Goal: Check status: Check status

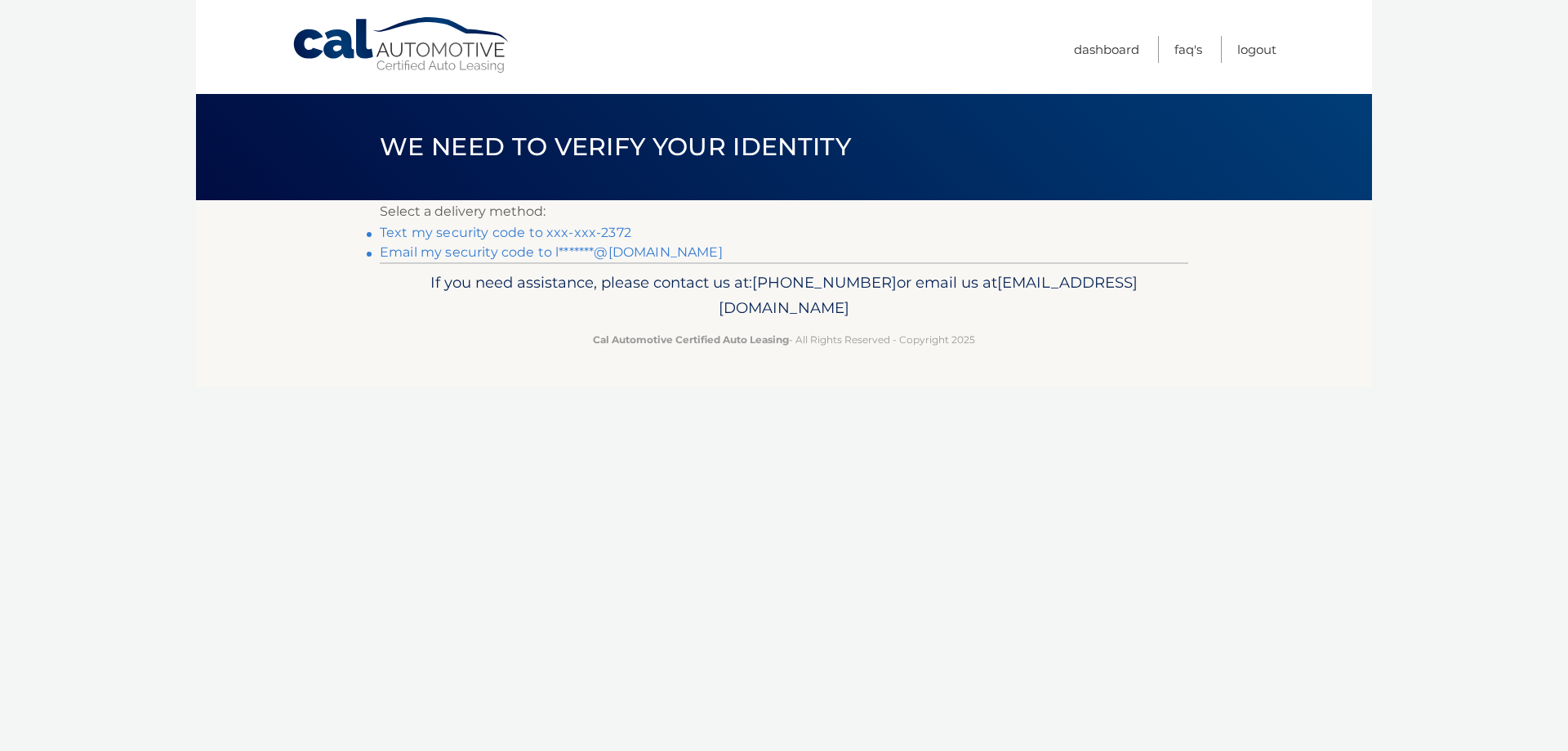
drag, startPoint x: 514, startPoint y: 229, endPoint x: 636, endPoint y: 245, distance: 123.0
click at [514, 229] on link "Text my security code to xxx-xxx-2372" at bounding box center [505, 233] width 252 height 16
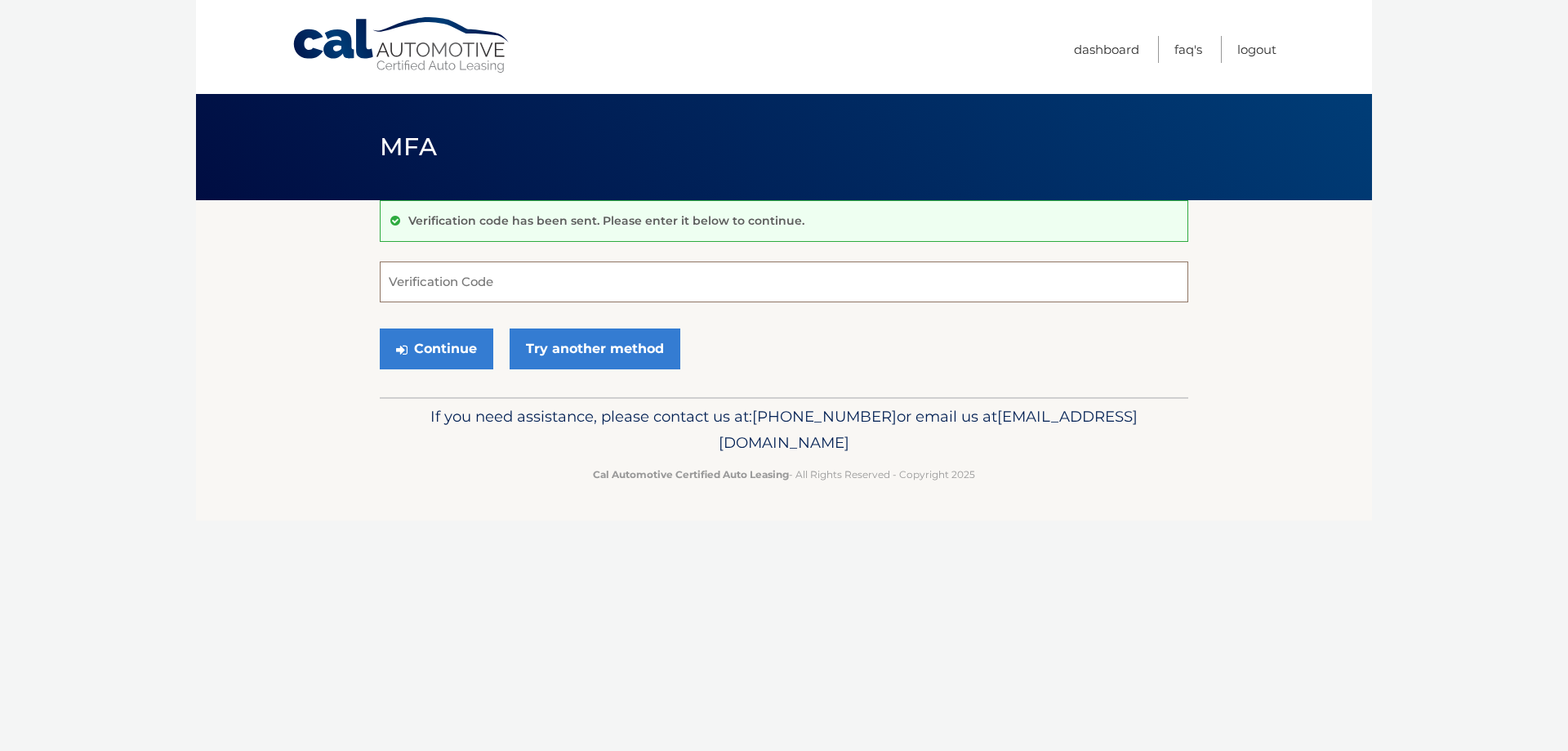
click at [486, 286] on input "Verification Code" at bounding box center [783, 282] width 809 height 41
type input "008823"
click at [379, 328] on button "Continue" at bounding box center [436, 349] width 114 height 41
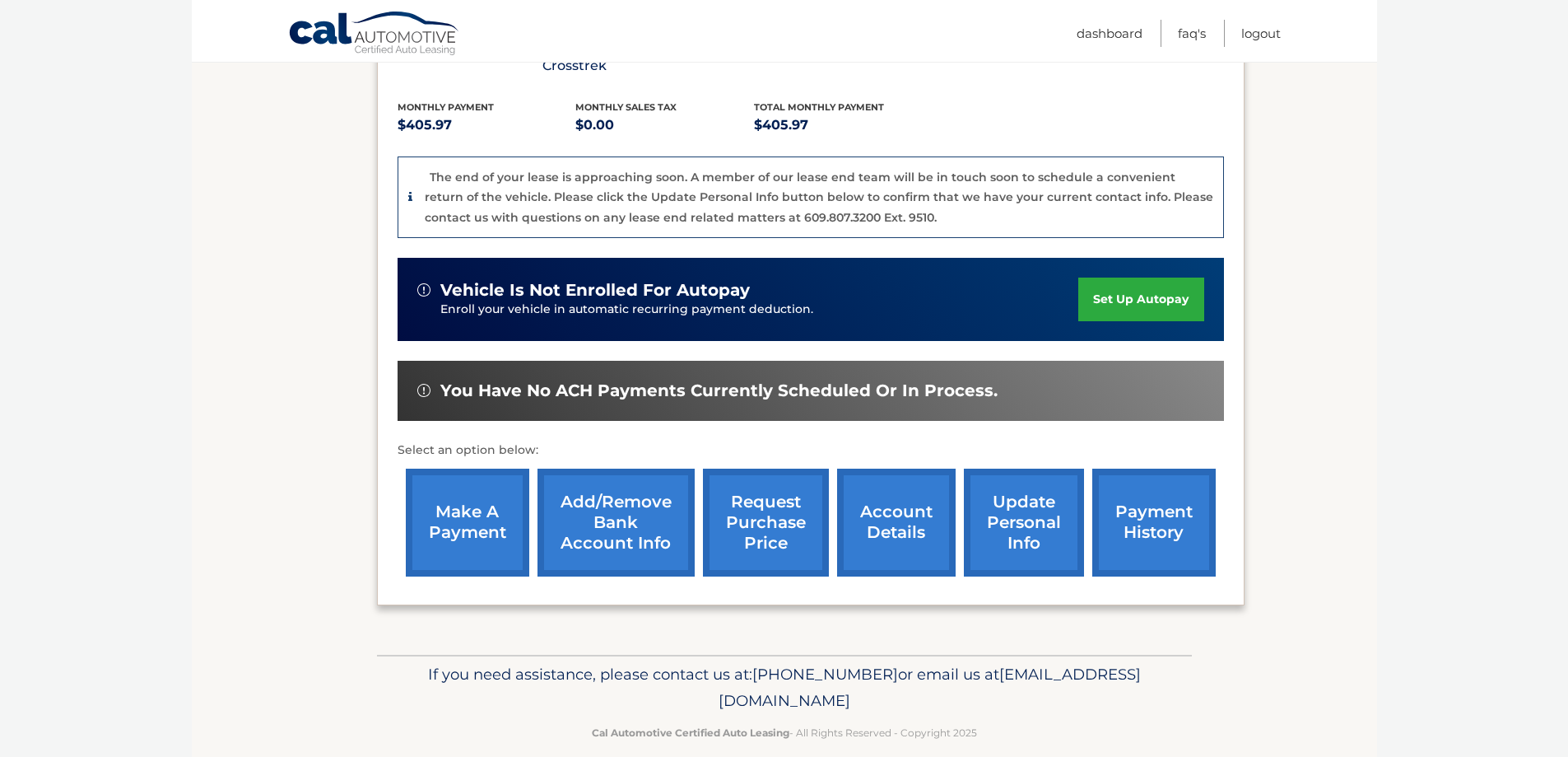
scroll to position [344, 0]
click at [883, 499] on link "account details" at bounding box center [896, 522] width 119 height 108
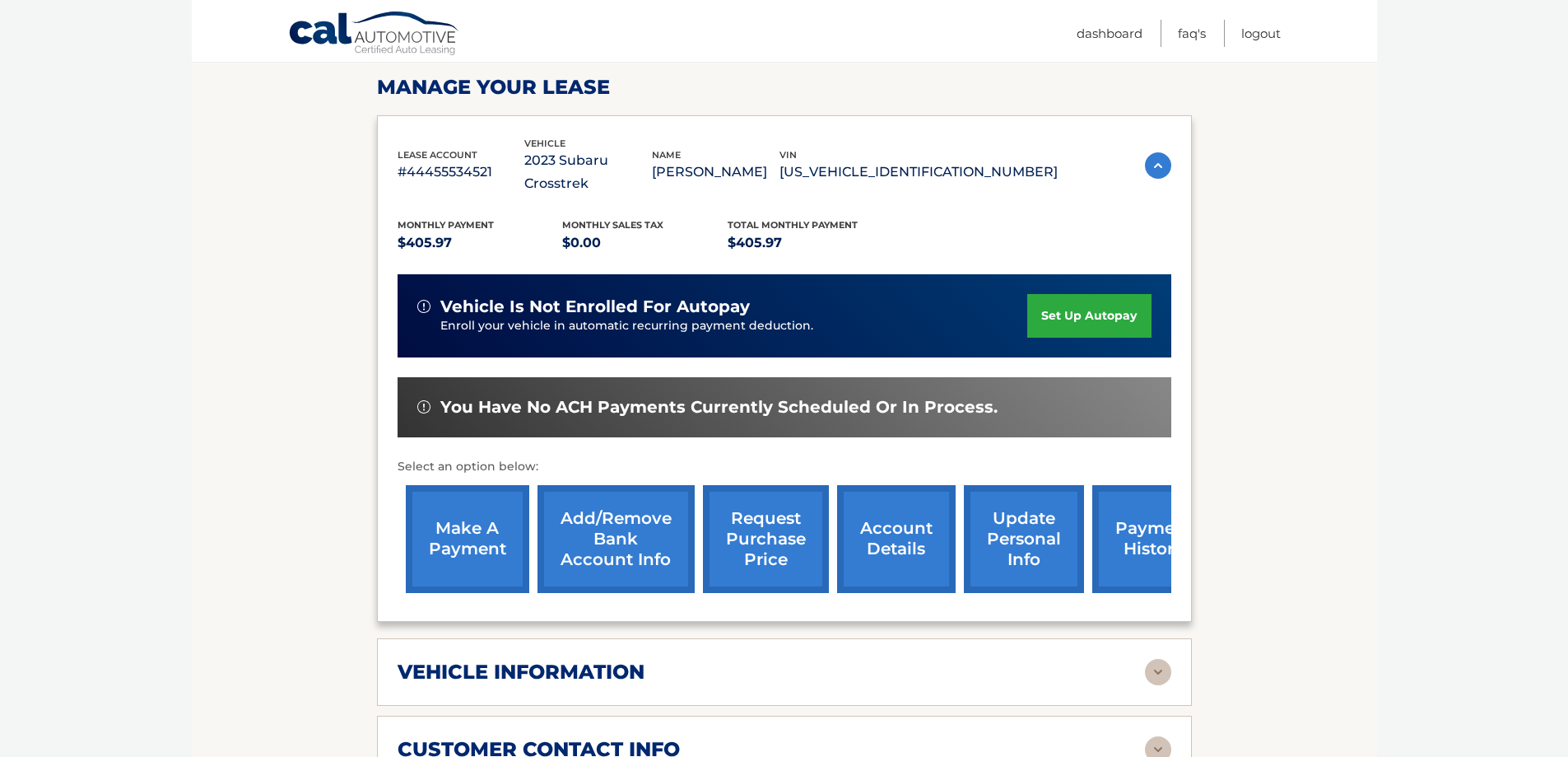
scroll to position [329, 0]
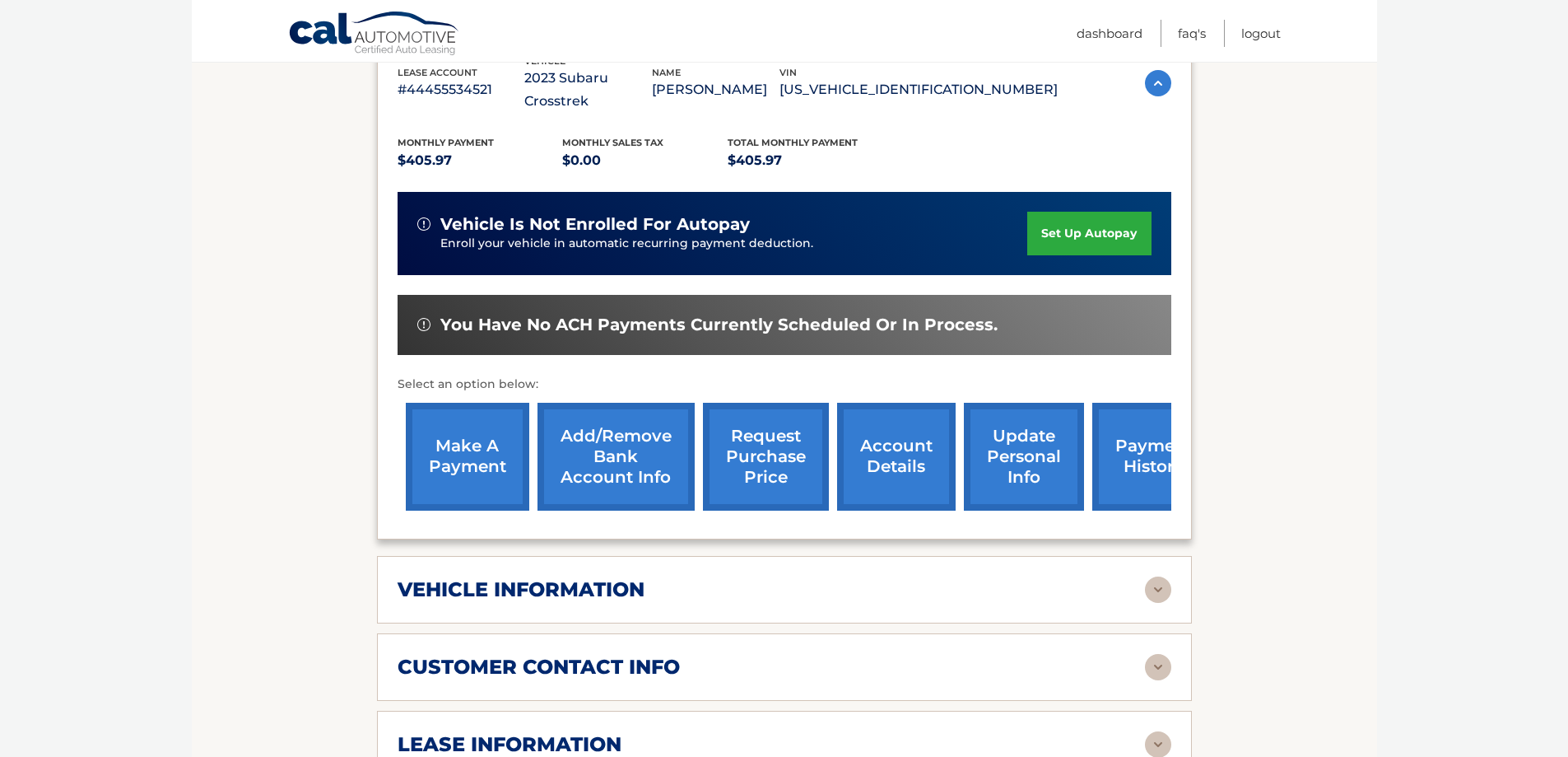
click at [524, 578] on h2 "vehicle information" at bounding box center [520, 590] width 247 height 25
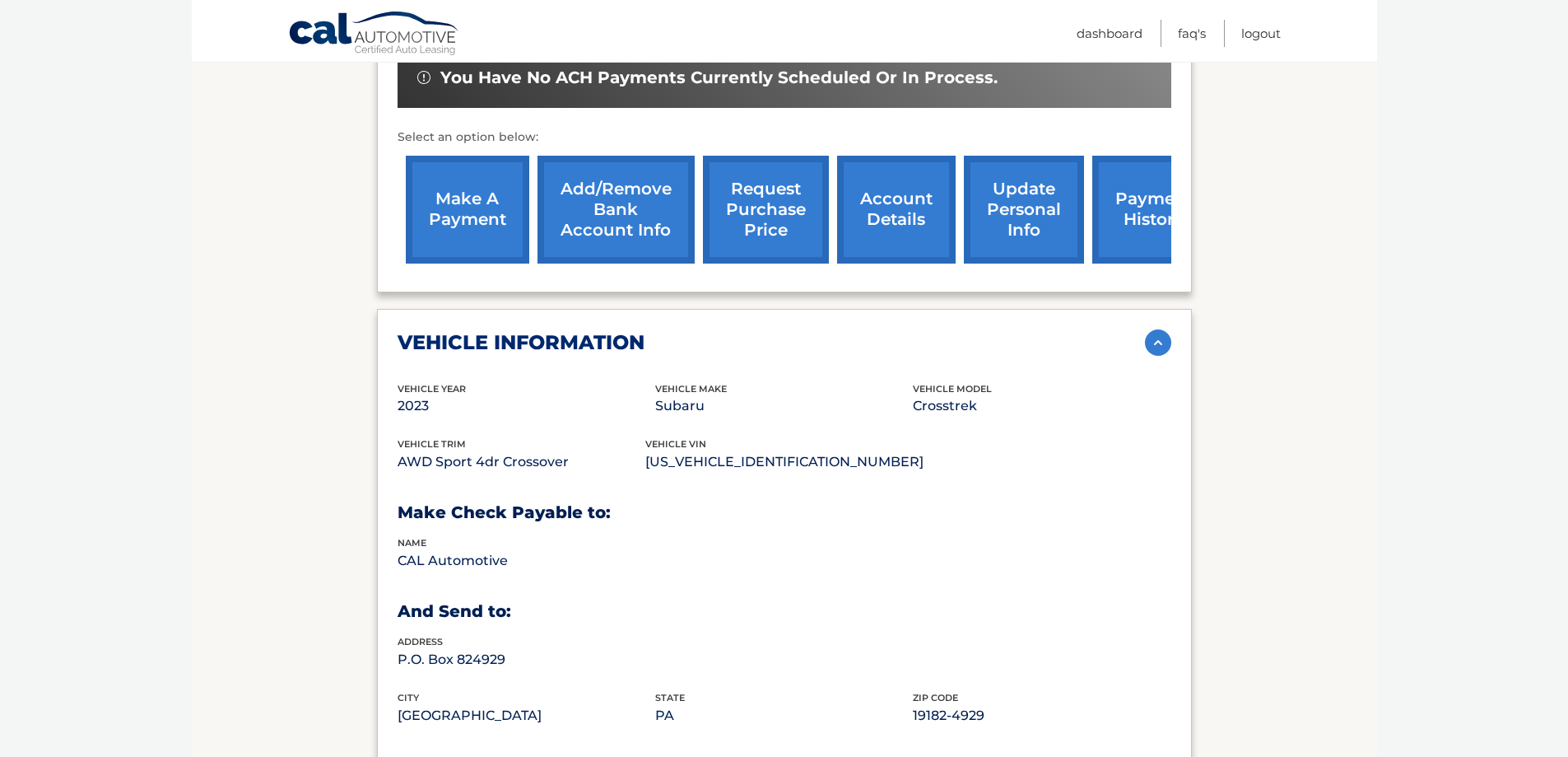
scroll to position [741, 0]
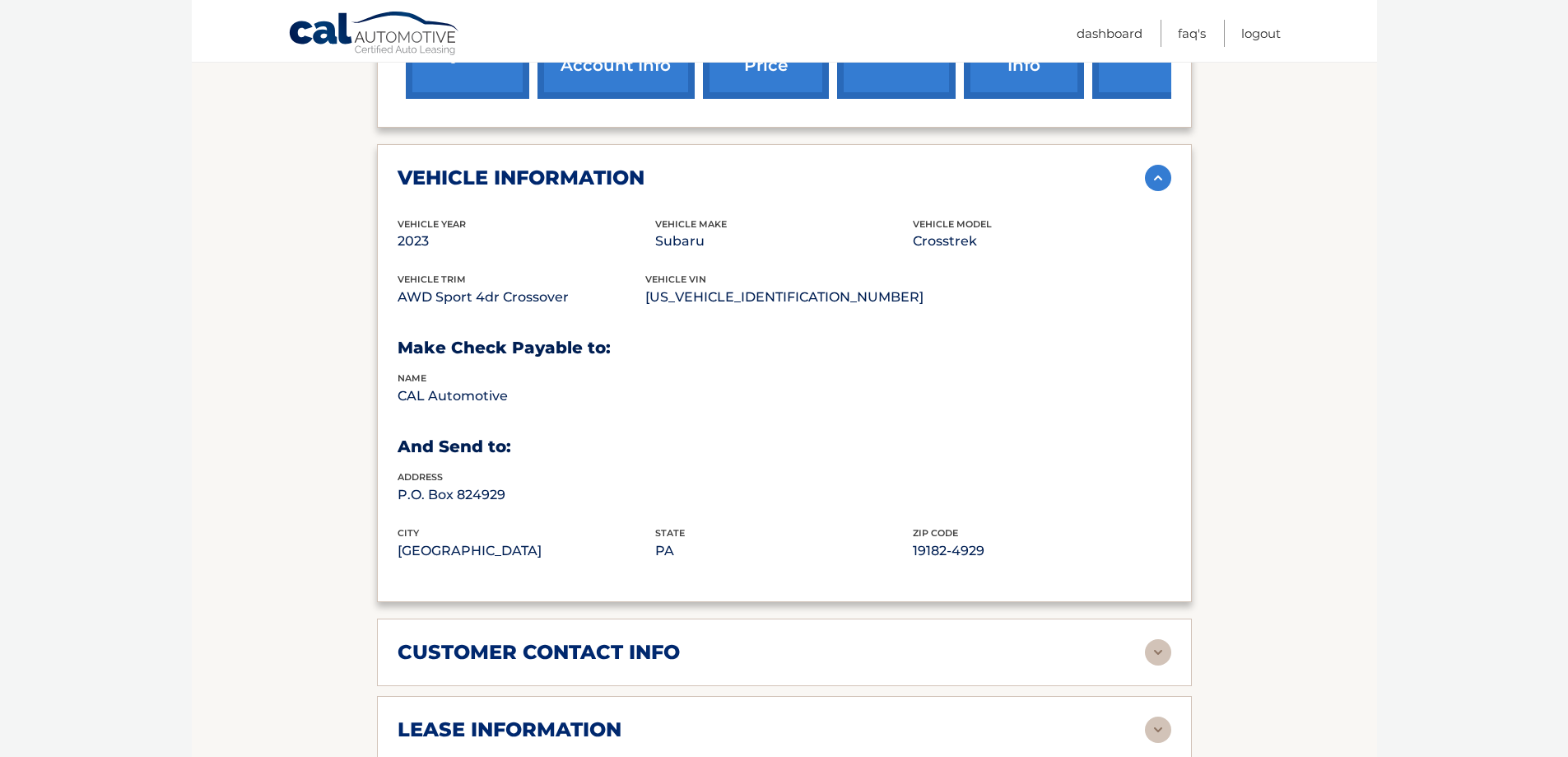
click at [540, 640] on h2 "customer contact info" at bounding box center [538, 652] width 282 height 25
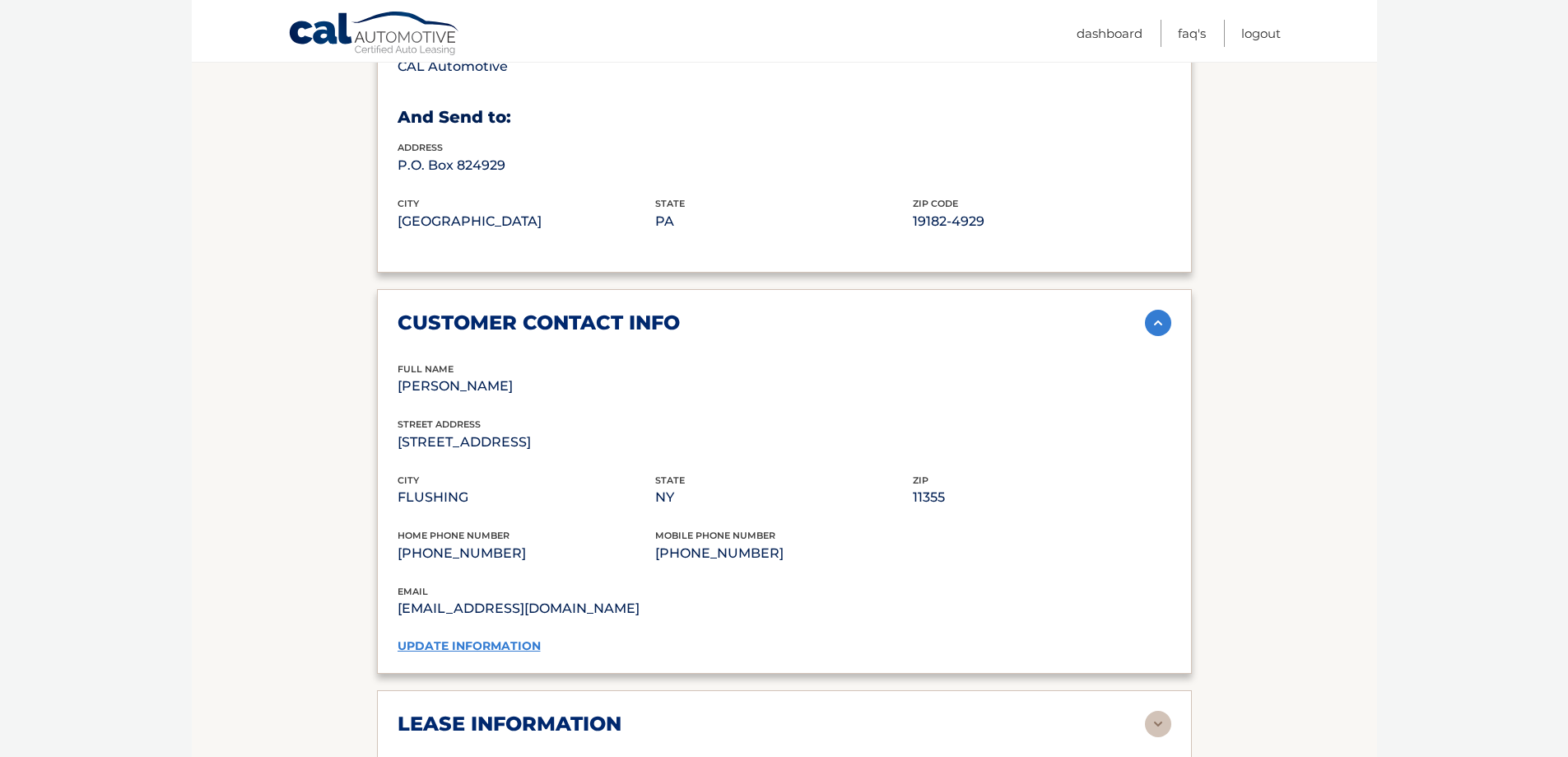
scroll to position [1318, 0]
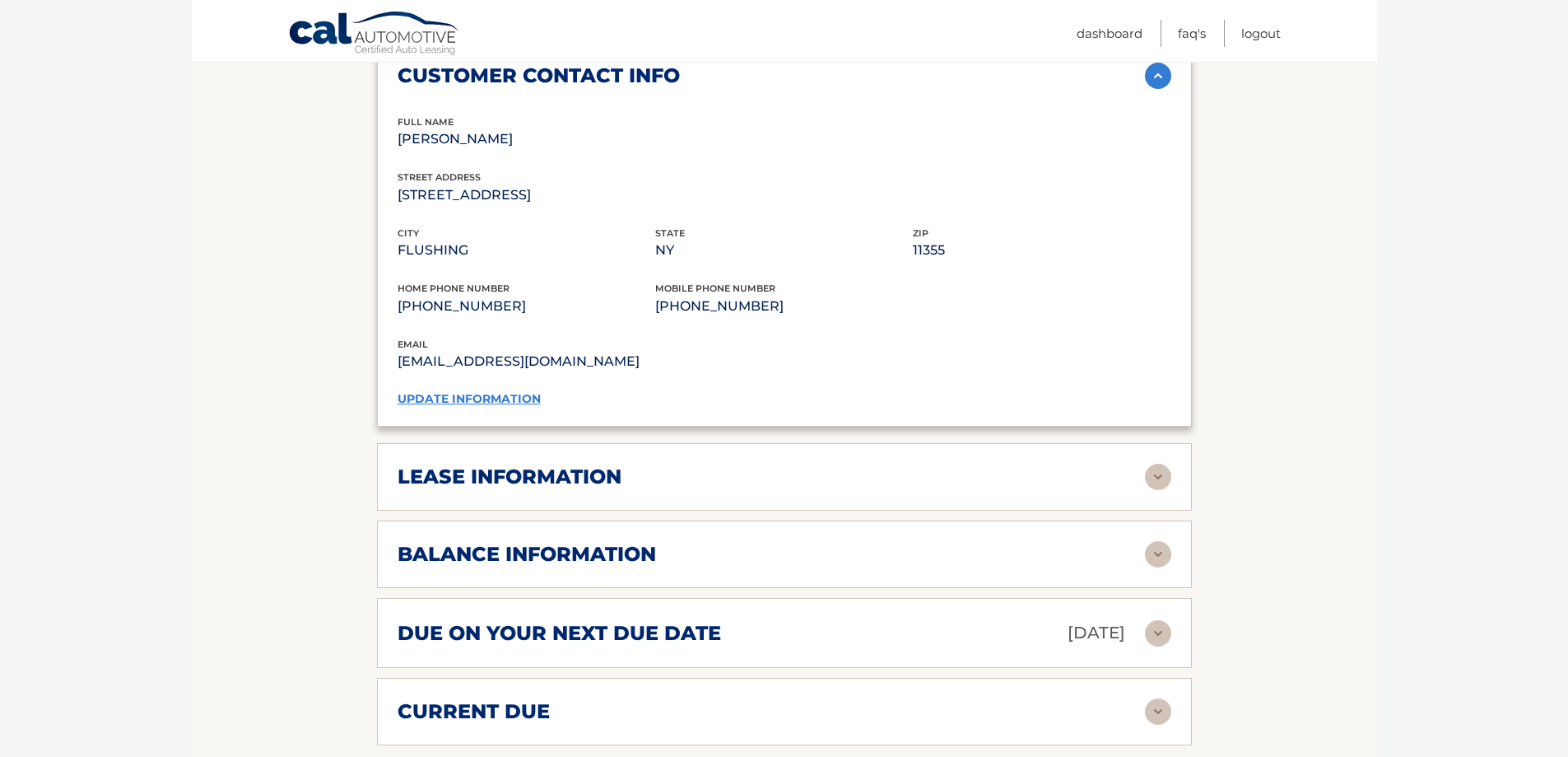
click at [554, 465] on h2 "lease information" at bounding box center [509, 477] width 224 height 25
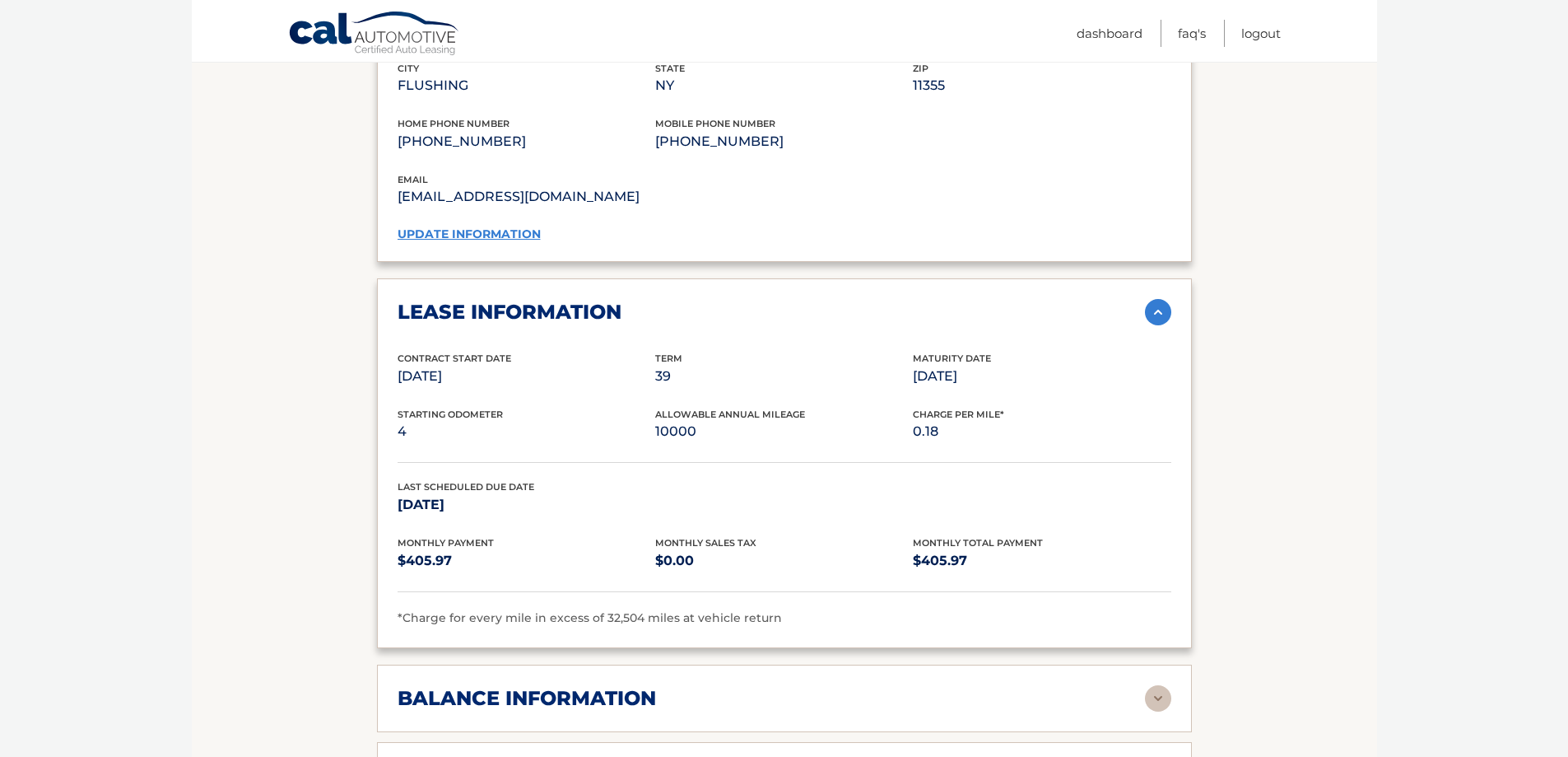
scroll to position [1647, 0]
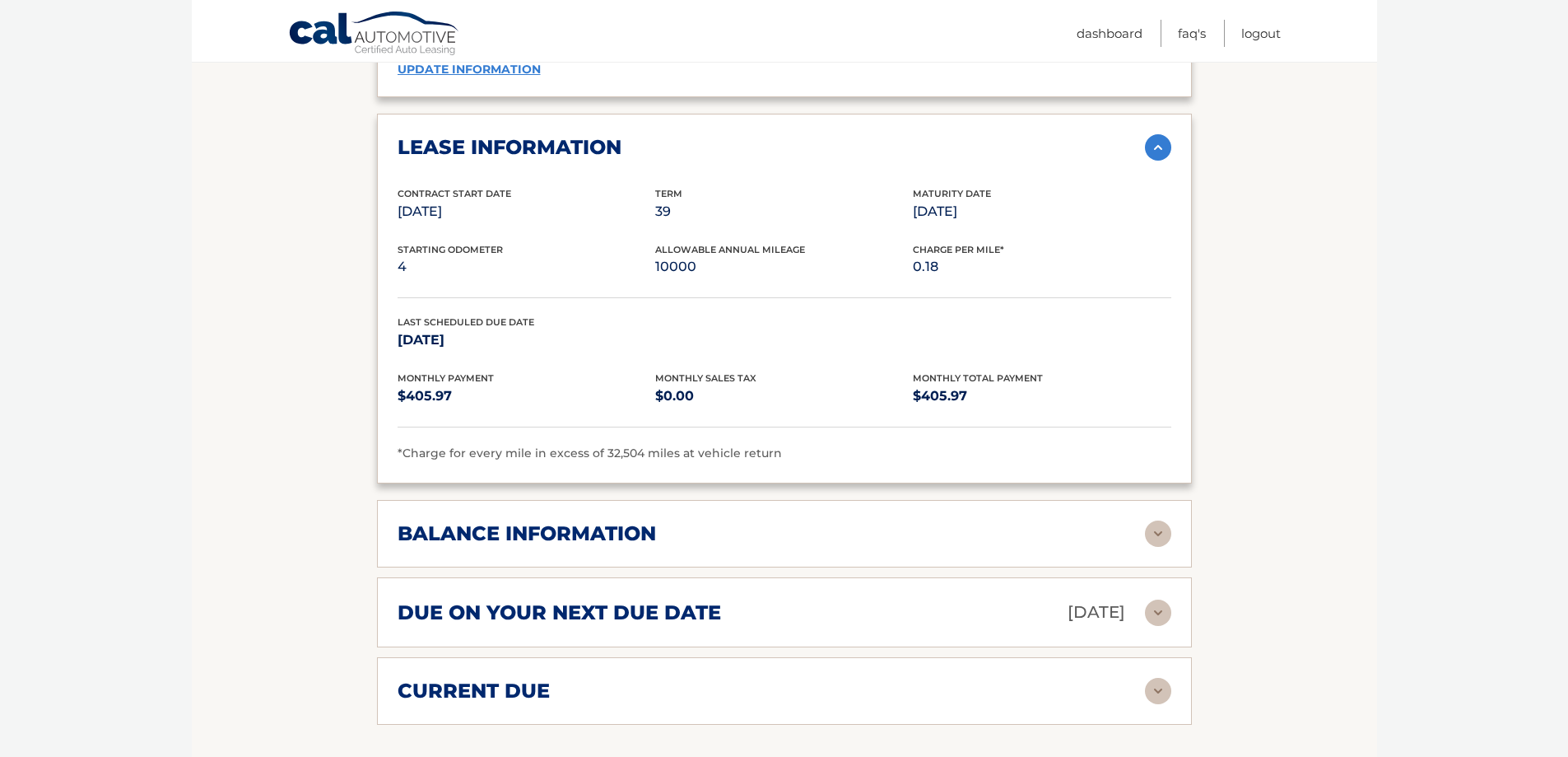
click at [551, 521] on h2 "balance information" at bounding box center [526, 533] width 259 height 25
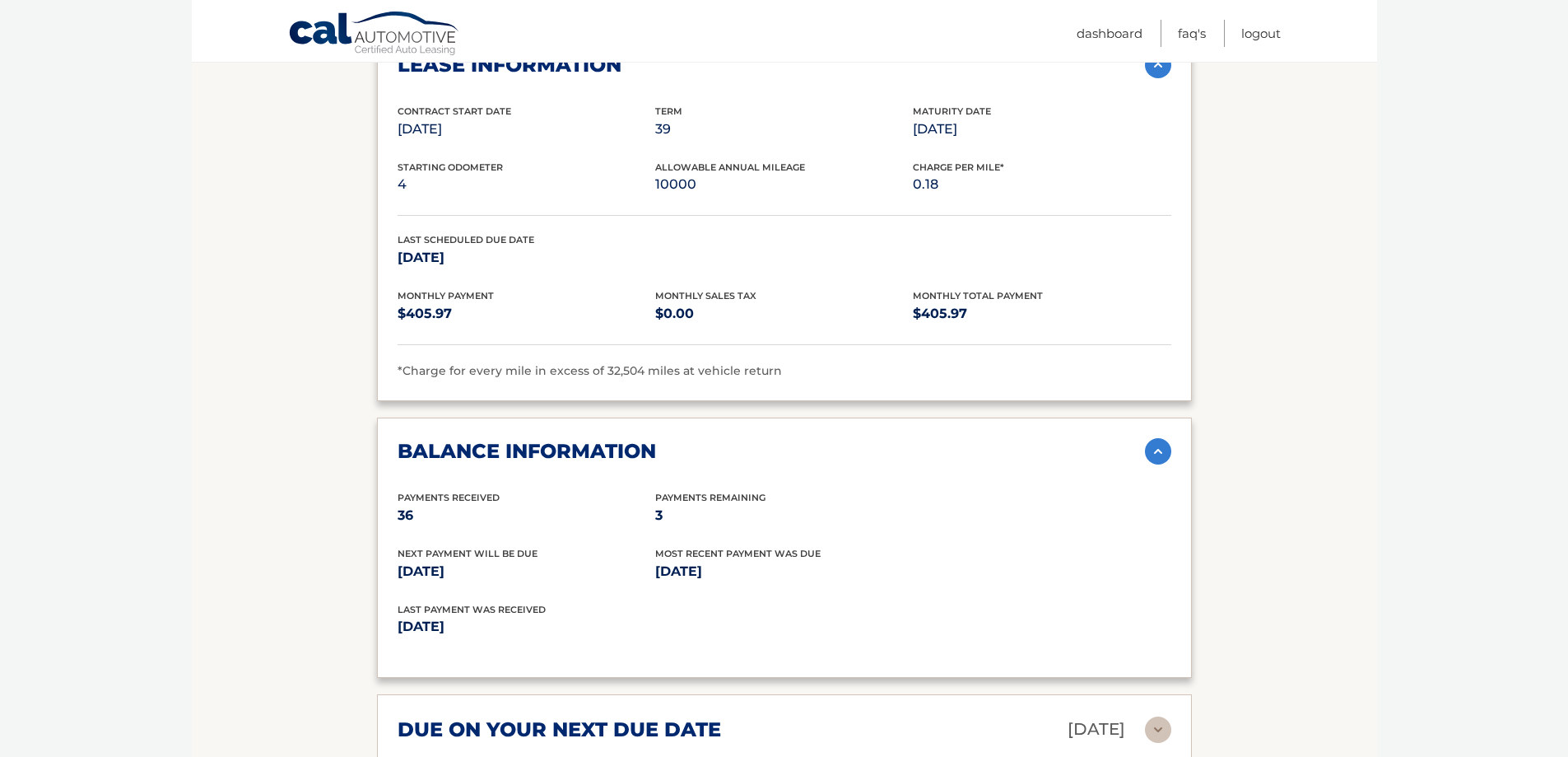
scroll to position [1565, 0]
